Goal: Check status: Check status

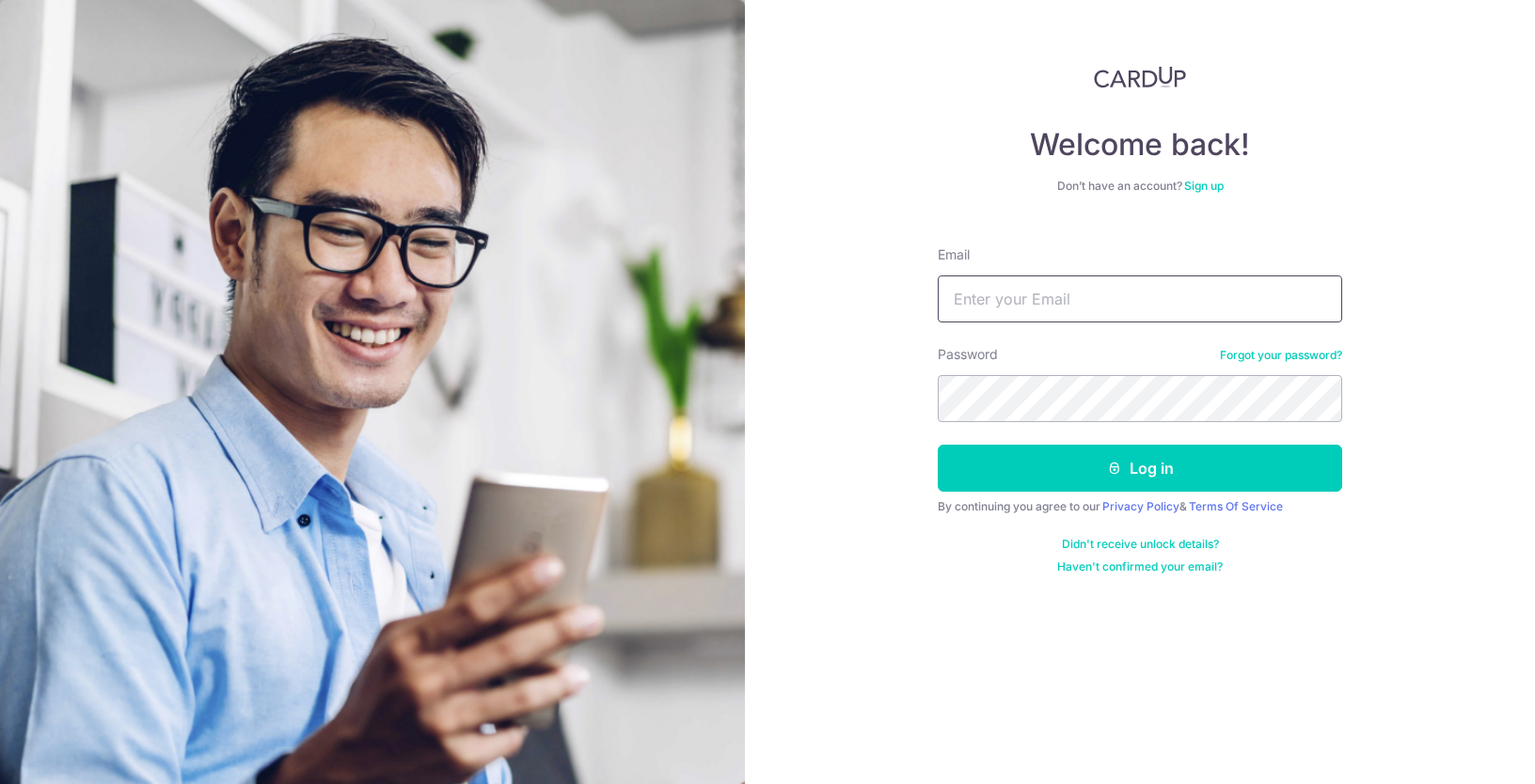
click at [1085, 314] on input "Email" at bounding box center [1140, 298] width 405 height 47
click at [1089, 312] on input "Email" at bounding box center [1140, 298] width 405 height 47
type input "[EMAIL_ADDRESS][DOMAIN_NAME]"
click at [938, 445] on button "Log in" at bounding box center [1140, 468] width 405 height 47
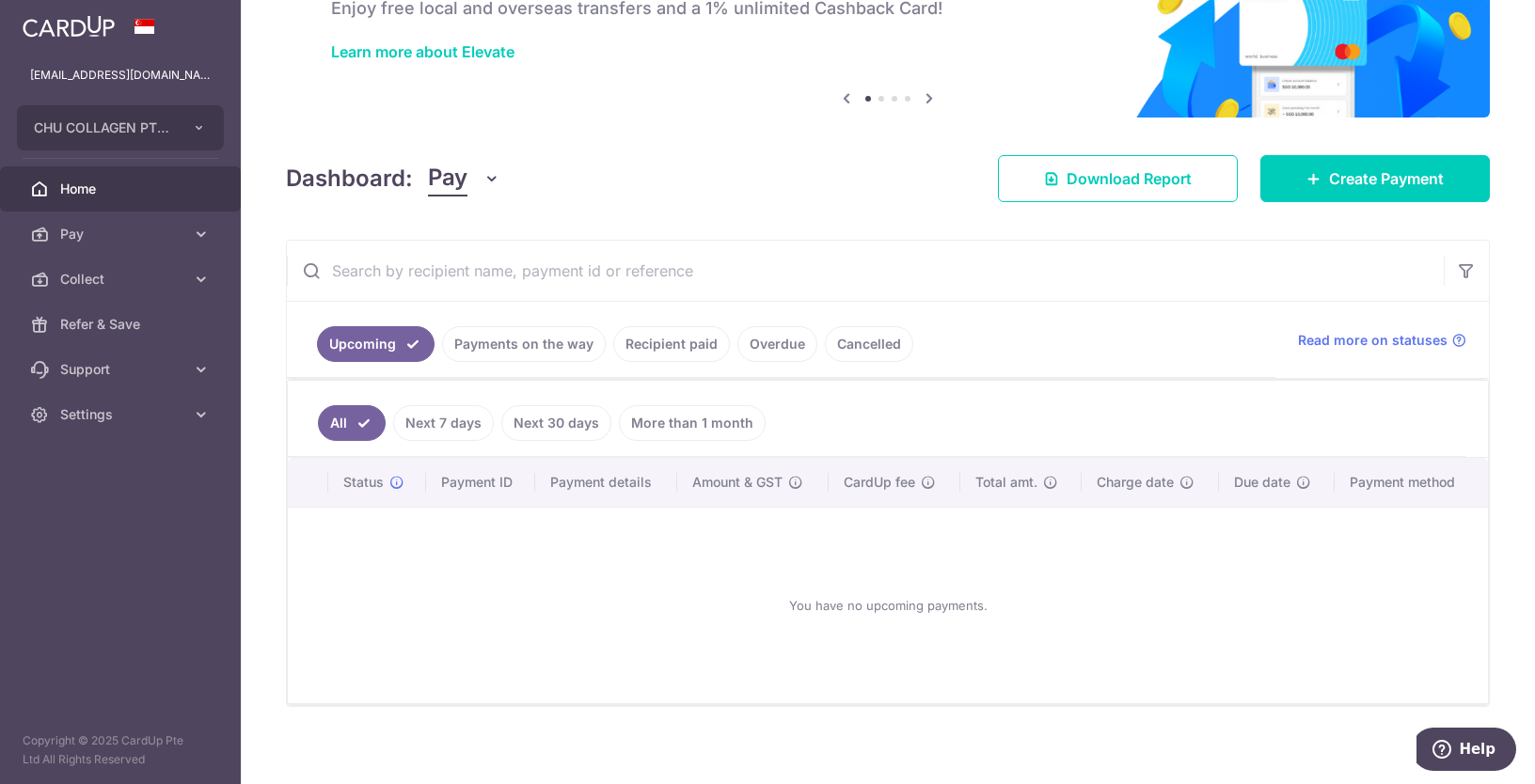
scroll to position [127, 0]
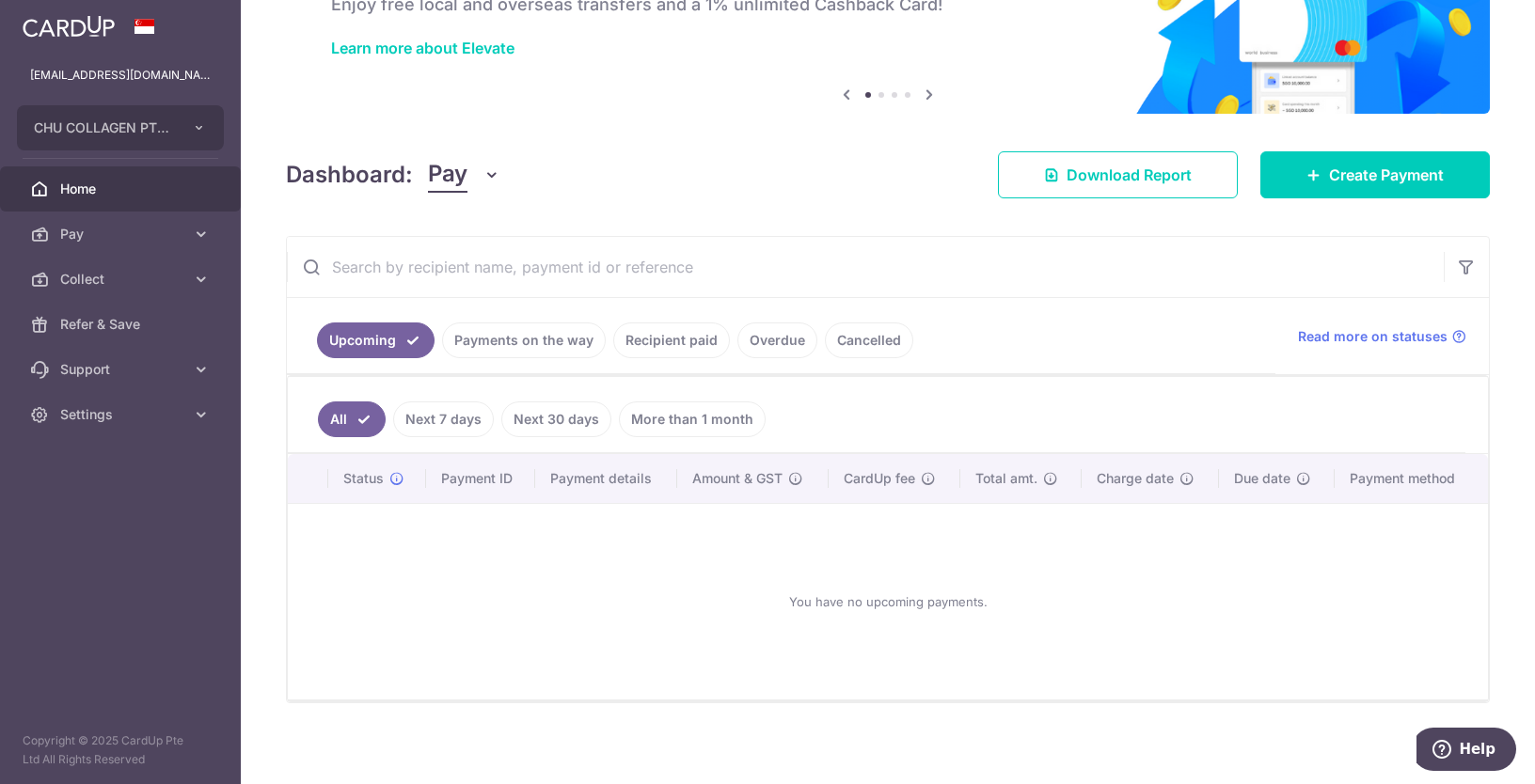
click at [706, 329] on link "Recipient paid" at bounding box center [672, 340] width 117 height 36
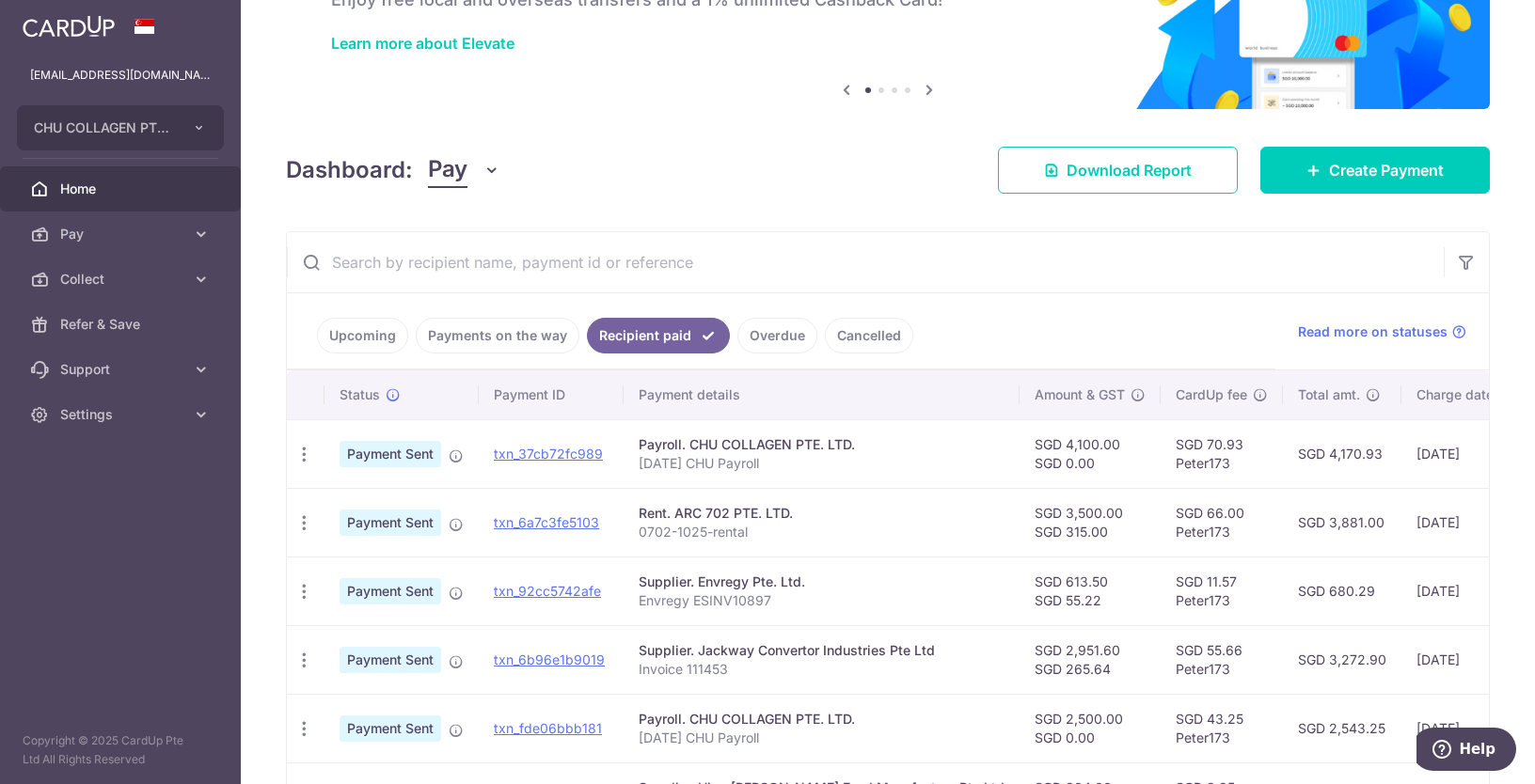
scroll to position [192, 0]
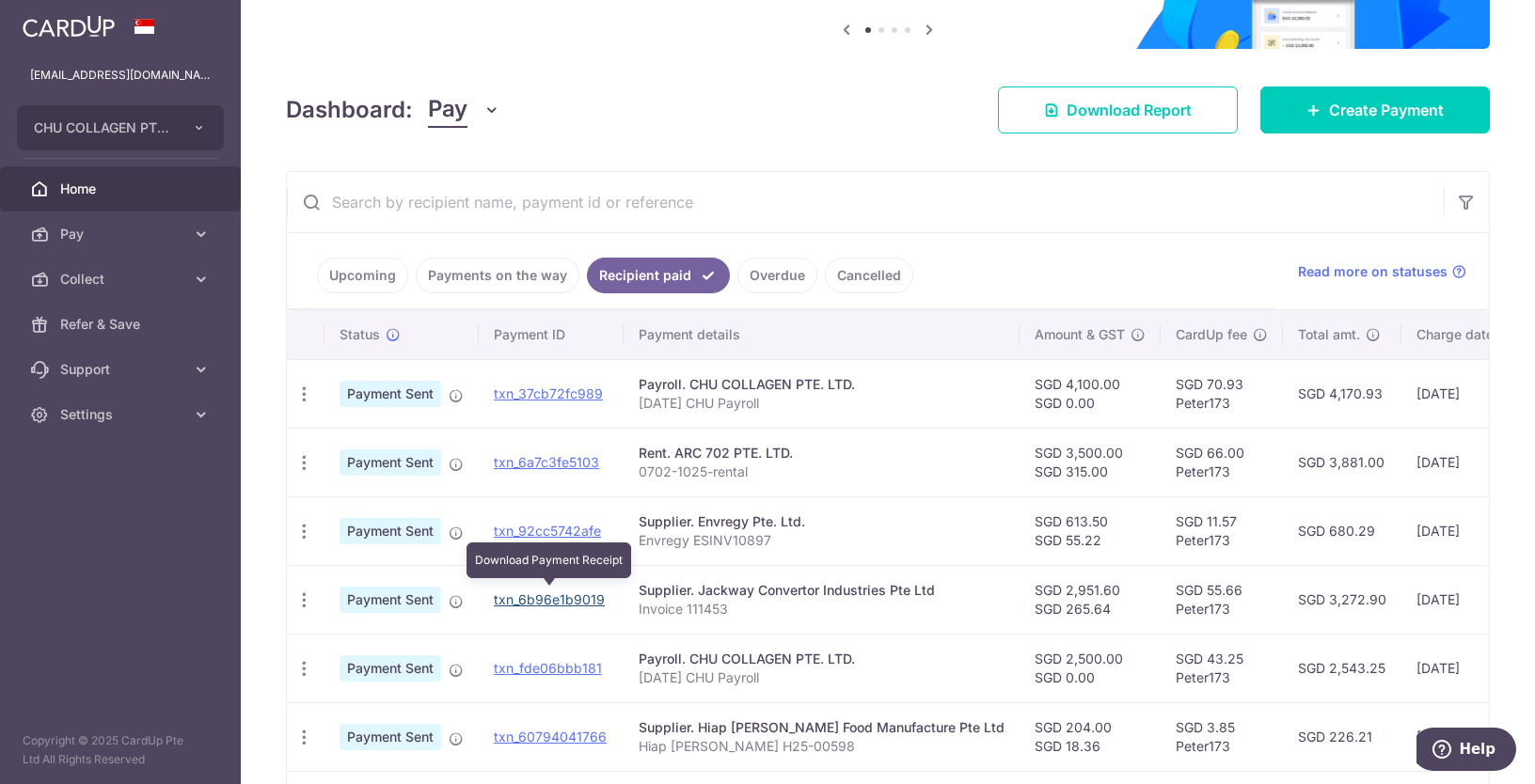
click at [549, 597] on link "txn_6b96e1b9019" at bounding box center [549, 600] width 111 height 16
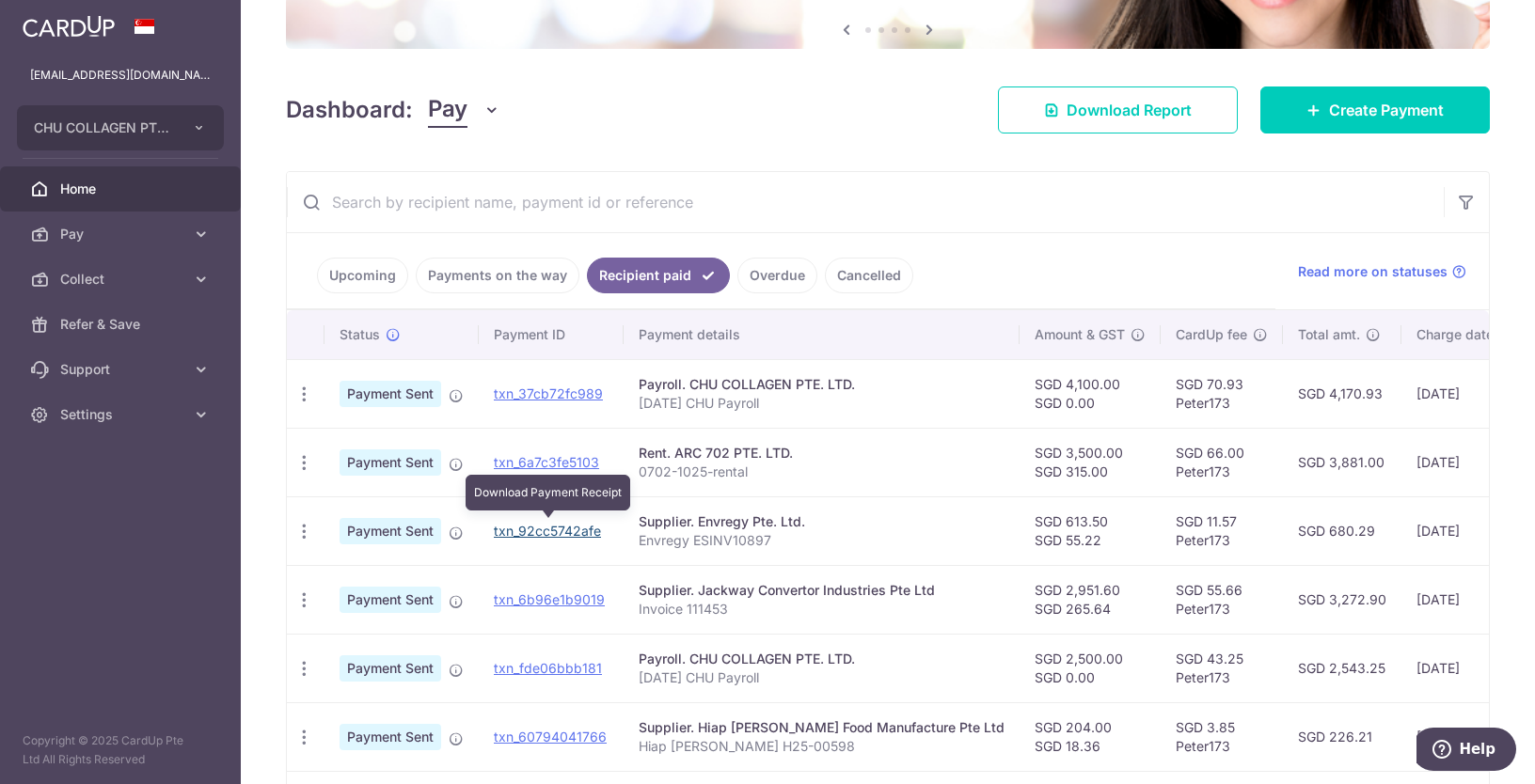
click at [590, 525] on link "txn_92cc5742afe" at bounding box center [547, 531] width 107 height 16
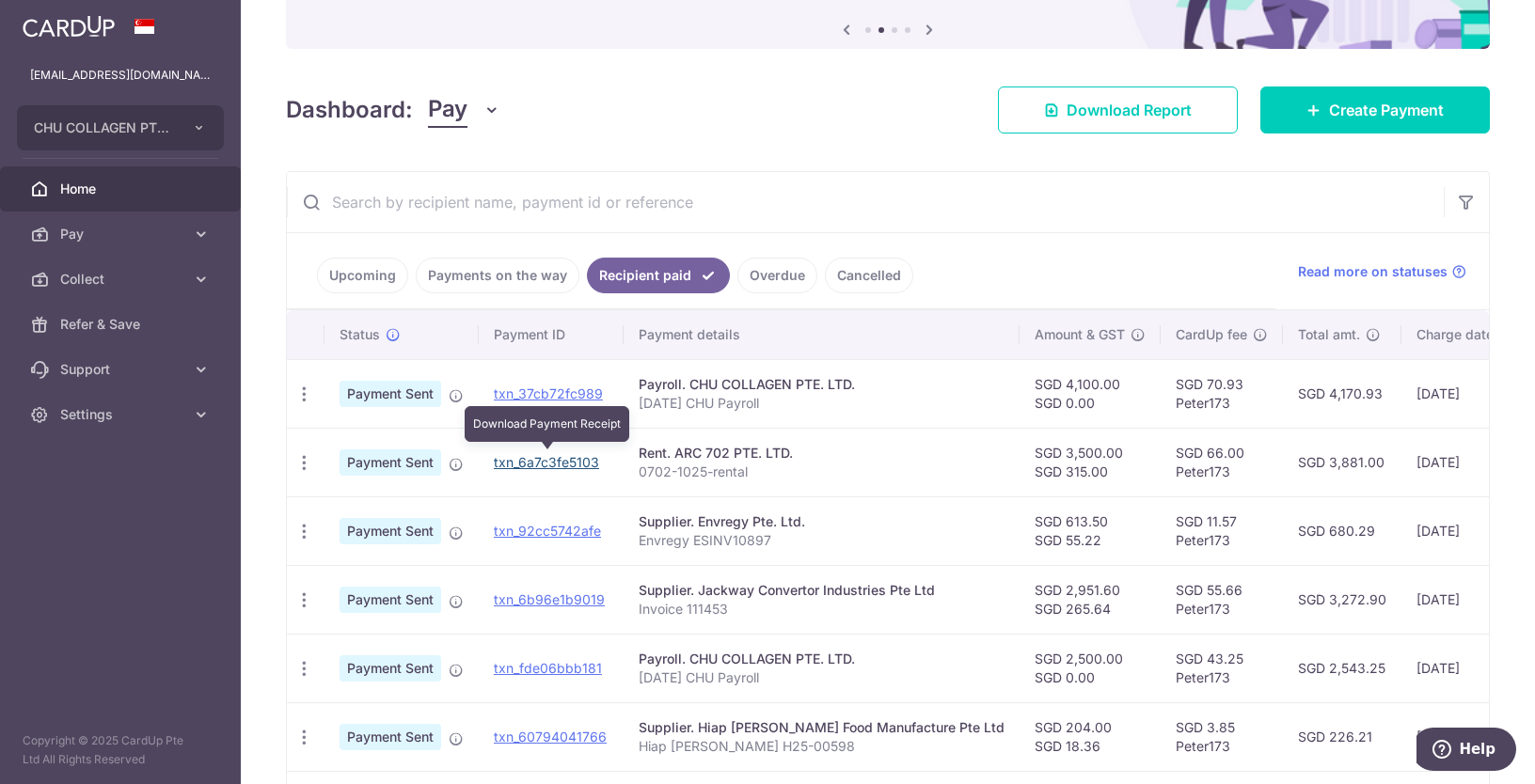
click at [519, 459] on link "txn_6a7c3fe5103" at bounding box center [546, 462] width 105 height 16
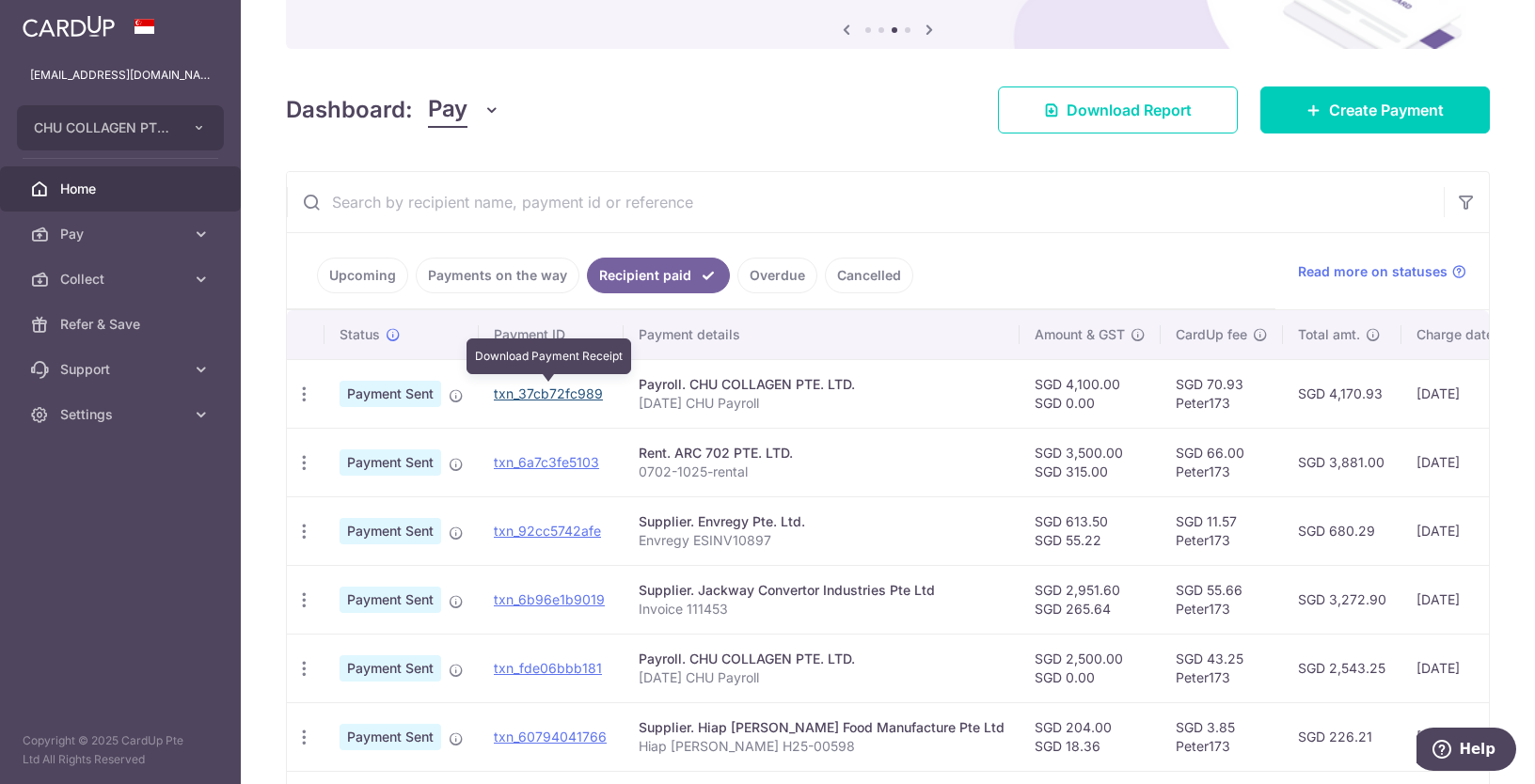
click at [548, 392] on link "txn_37cb72fc989" at bounding box center [548, 393] width 109 height 16
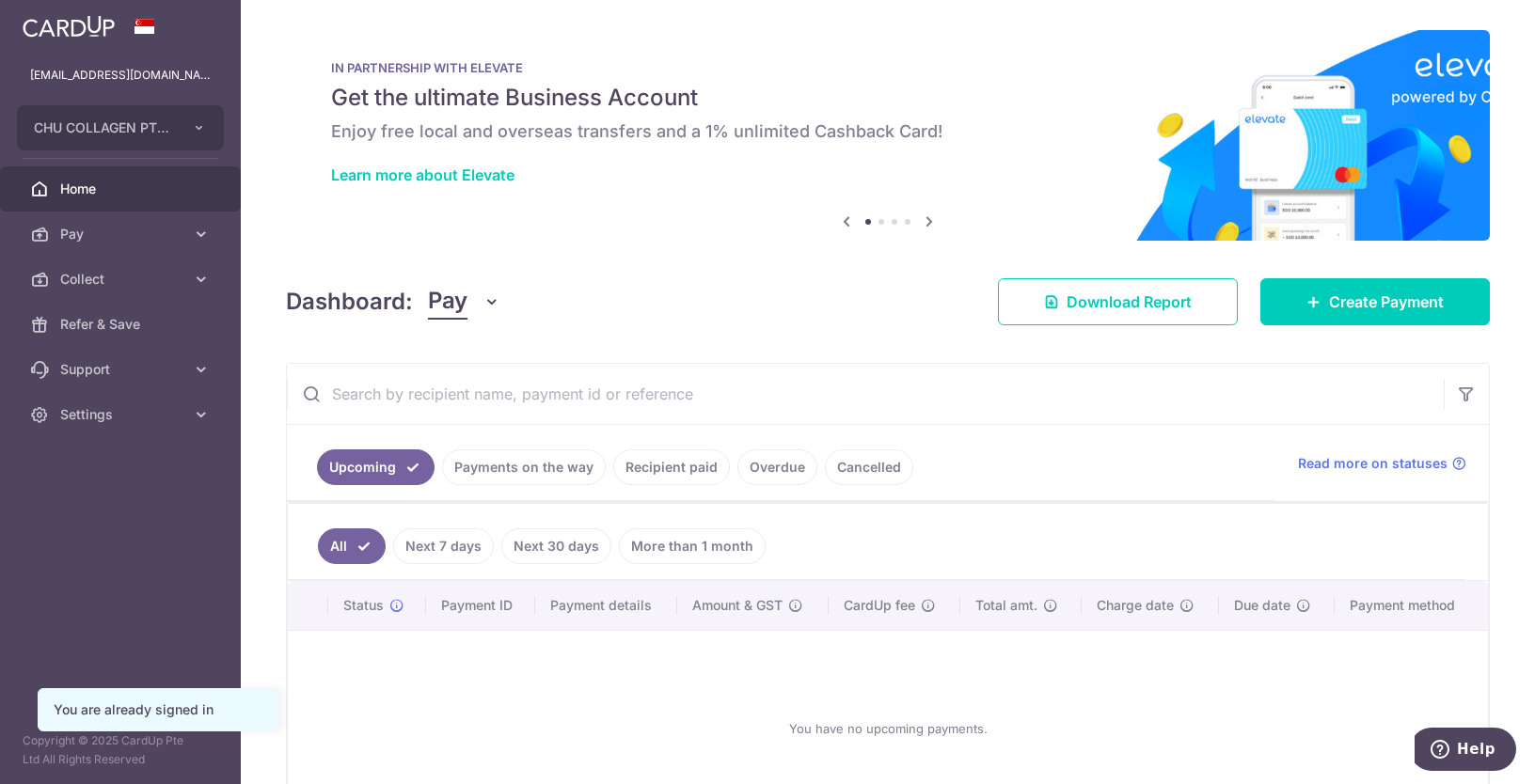
click at [540, 463] on link "Payments on the way" at bounding box center [524, 468] width 164 height 36
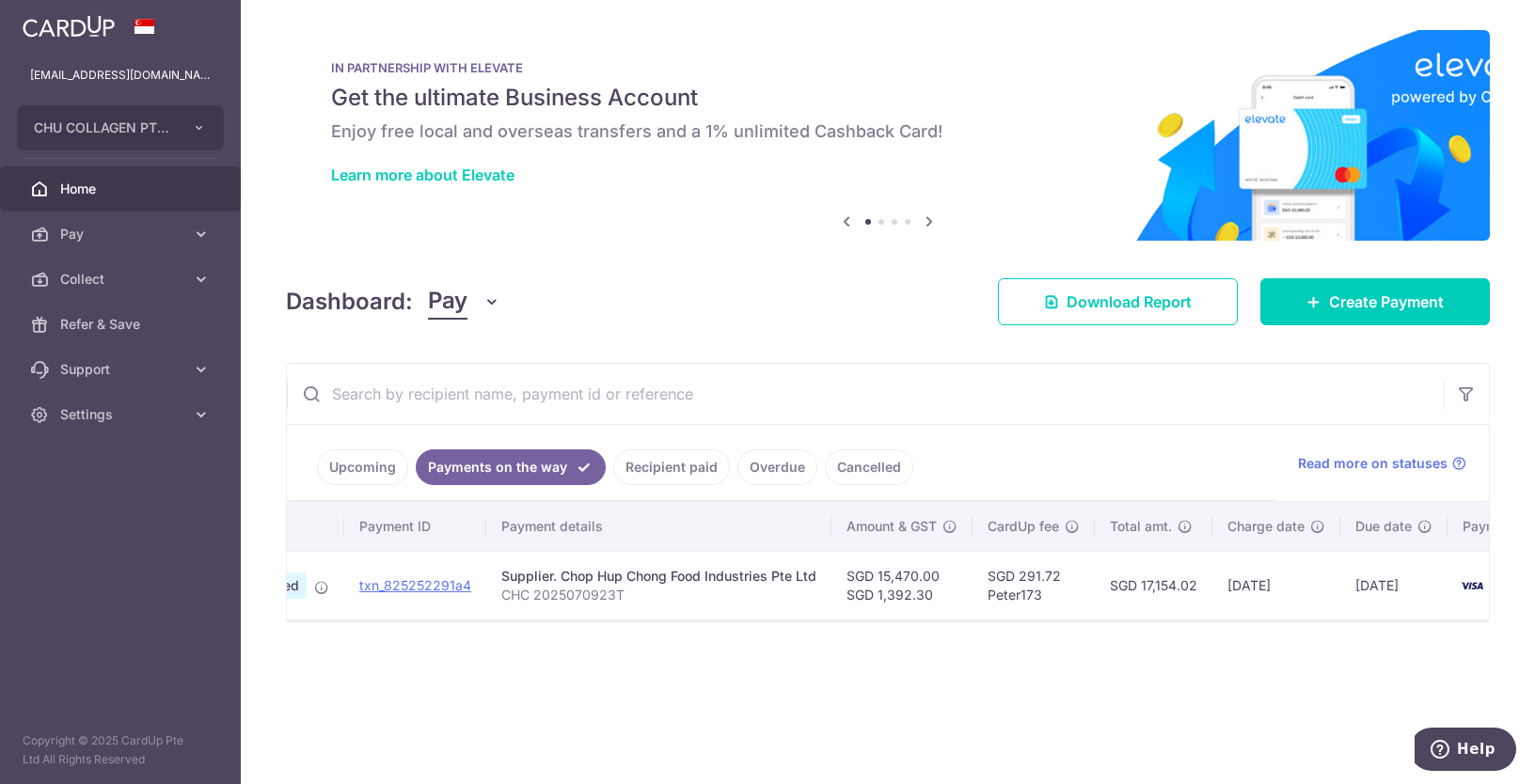
scroll to position [0, 199]
